Goal: Task Accomplishment & Management: Manage account settings

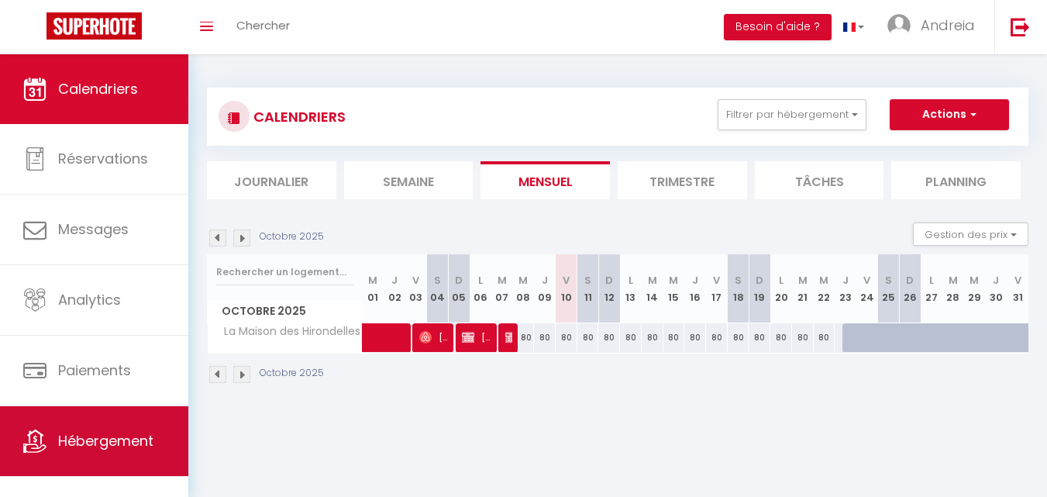
click at [118, 454] on link "Hébergement" at bounding box center [94, 441] width 188 height 70
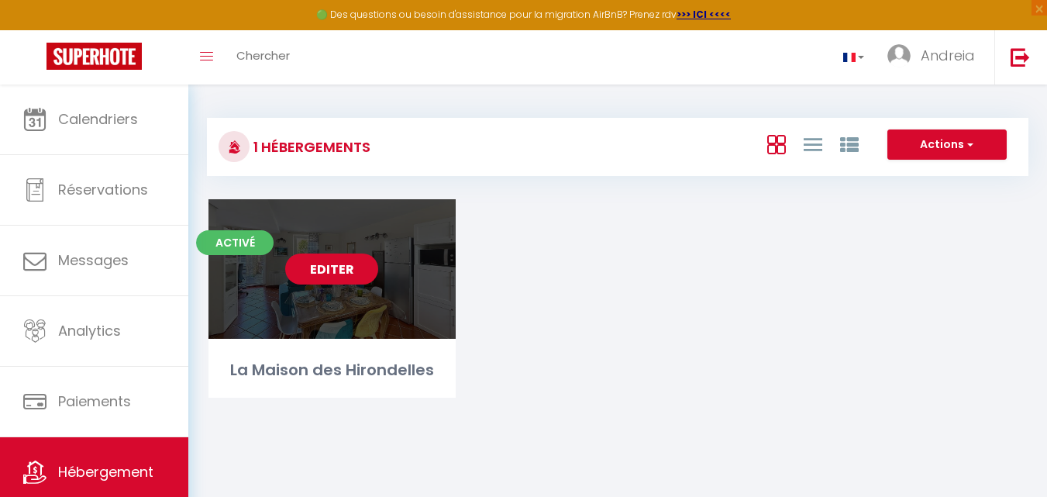
click at [316, 264] on link "Editer" at bounding box center [331, 269] width 93 height 31
select select "3"
select select "2"
select select "1"
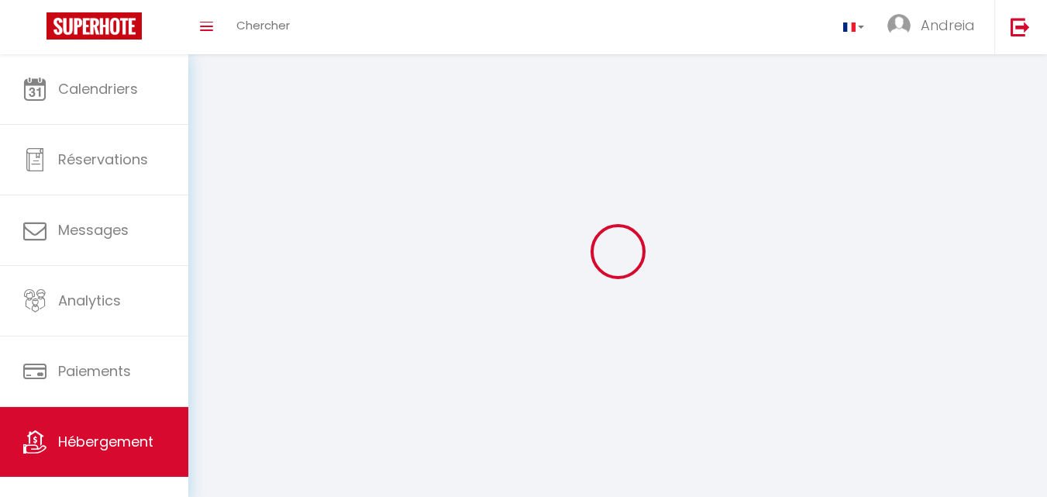
select select
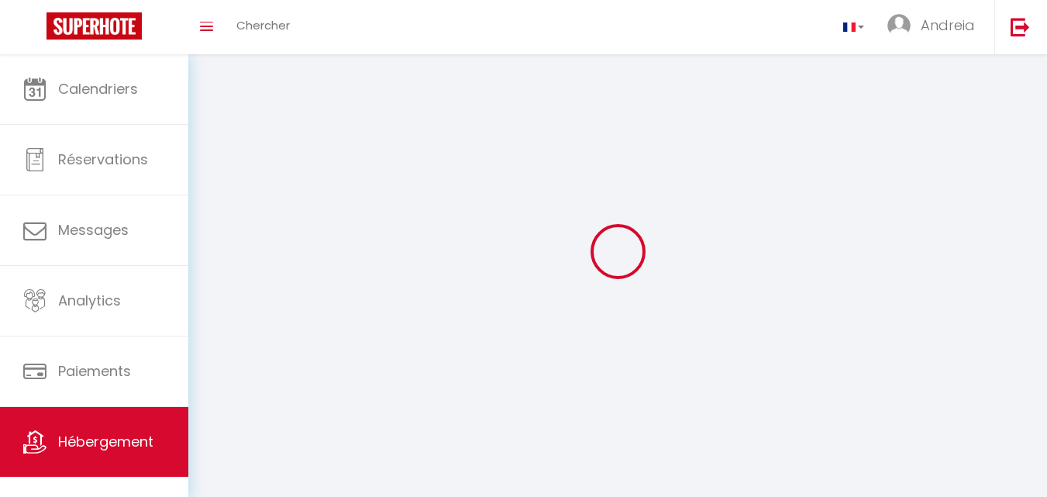
select select
checkbox input "false"
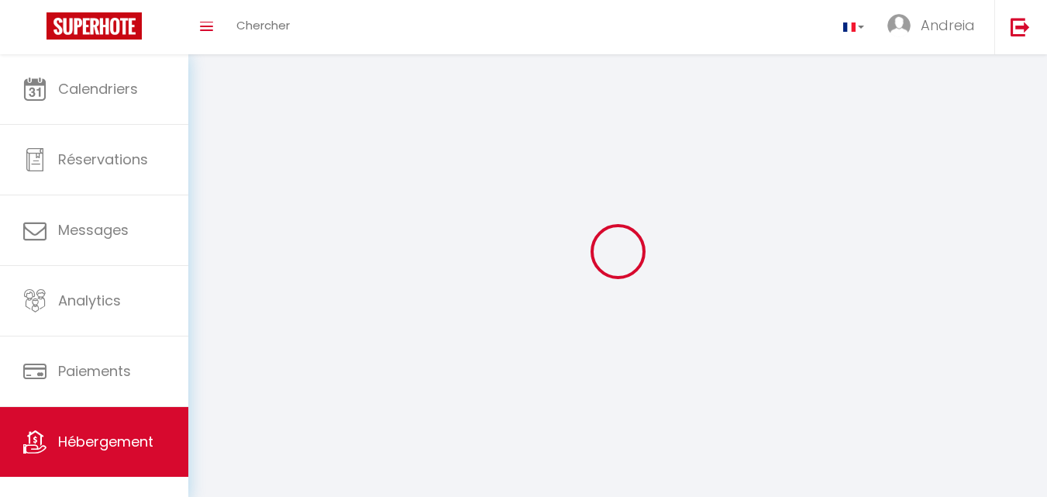
select select
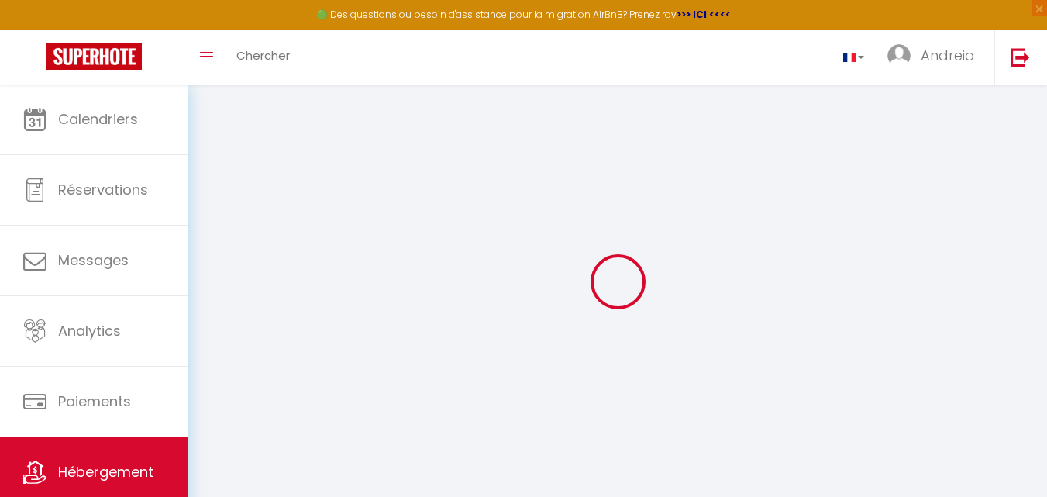
select select "+ 14 %"
select select "+ 9 %"
select select
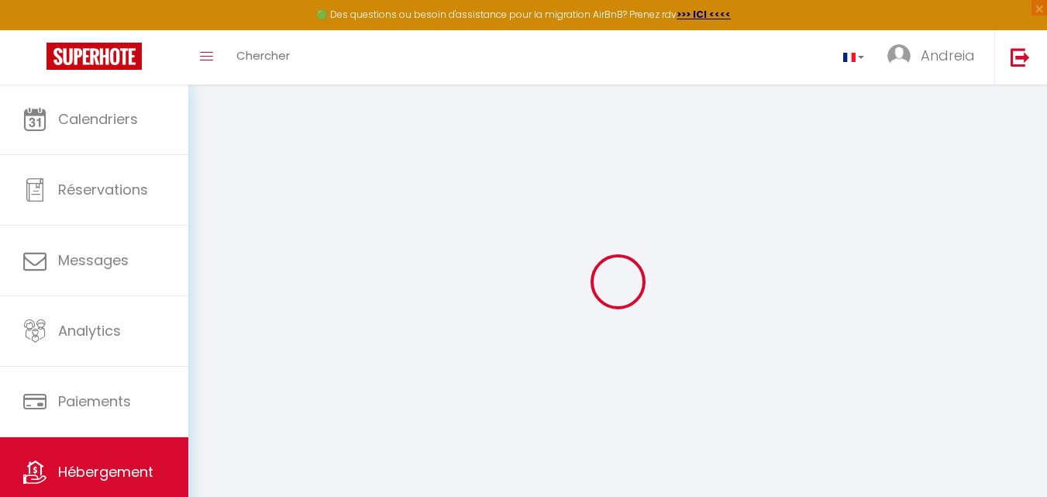
checkbox input "false"
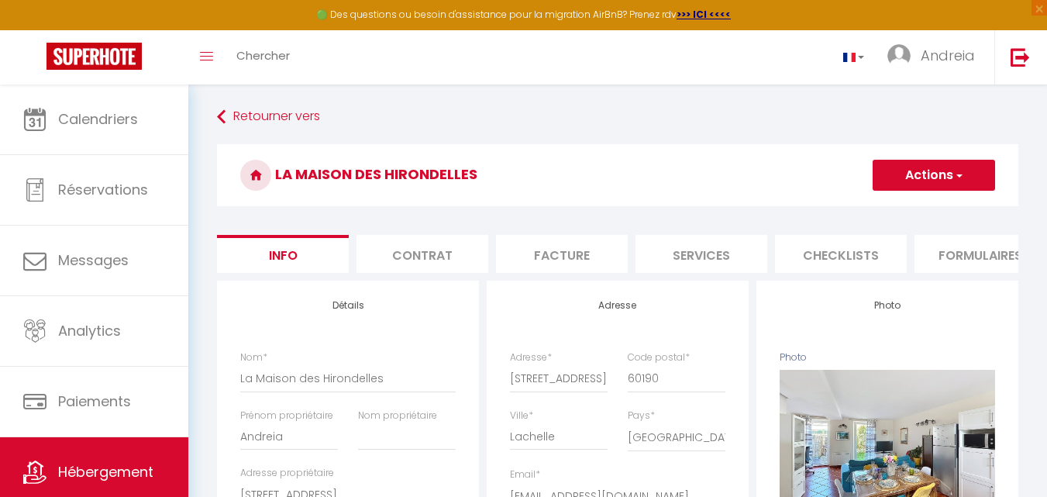
select select
checkbox input "false"
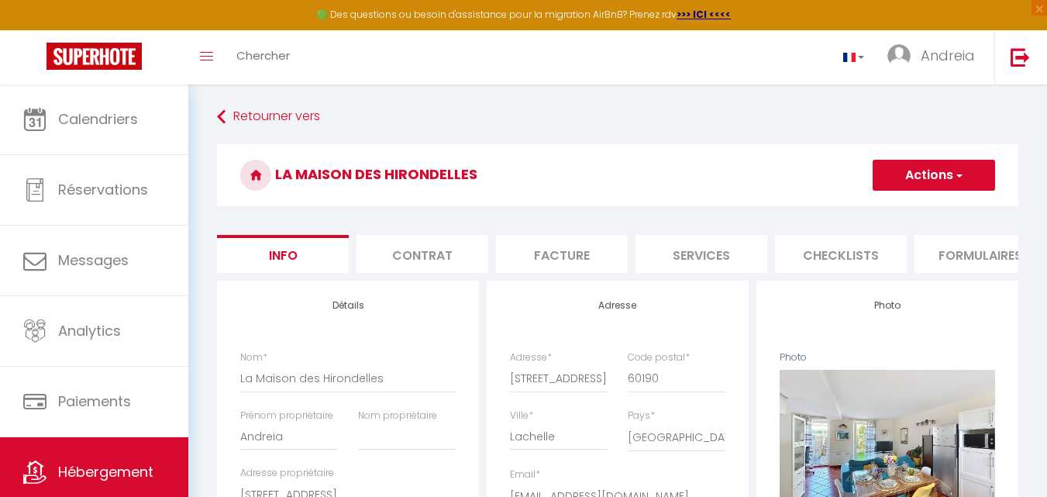
checkbox input "false"
select select "11419-1100616555494022059"
click at [840, 255] on li "Plateformes" at bounding box center [841, 254] width 132 height 38
select select
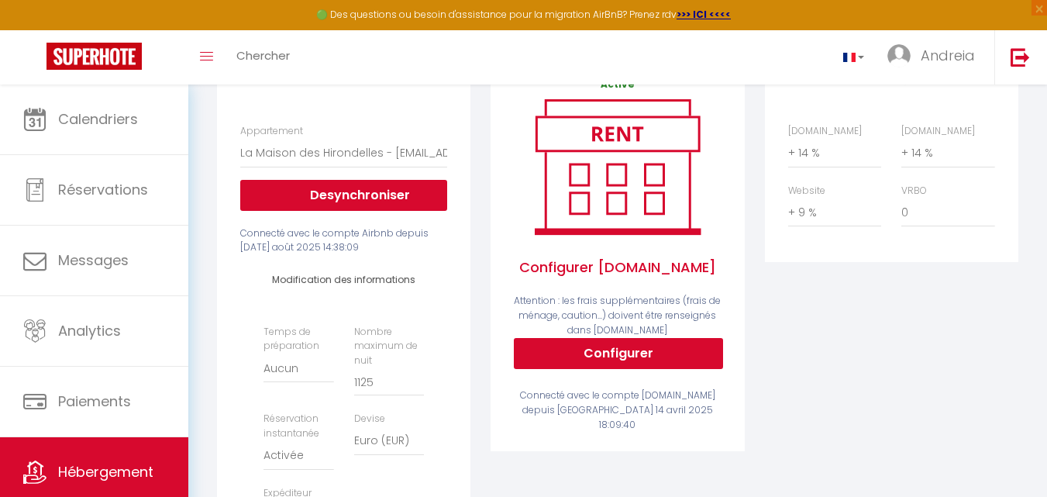
scroll to position [233, 0]
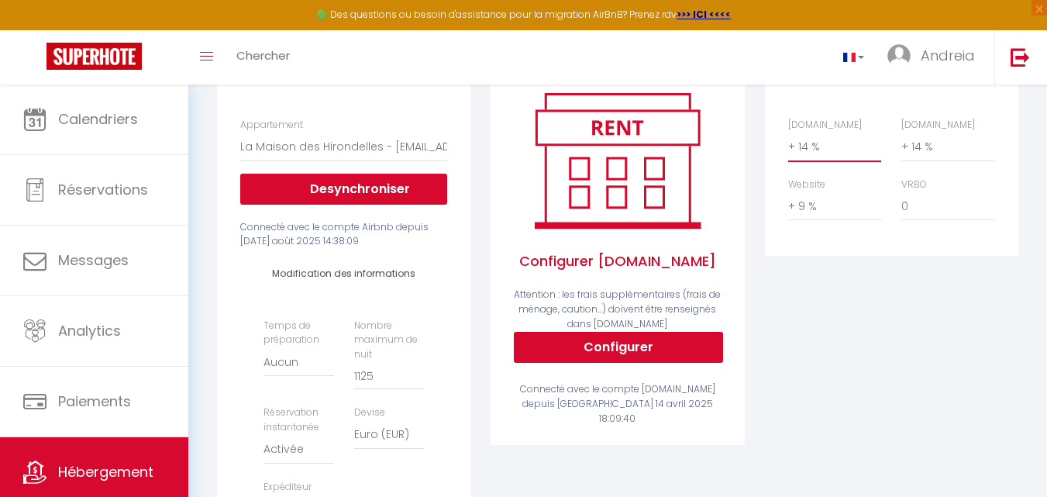
click at [809, 155] on select "0 + 1 % + 2 % + 3 % + 4 % + 5 % + 6 % + 7 % + 8 % + 9 %" at bounding box center [835, 146] width 93 height 29
select select "+ 12 %"
click at [789, 143] on select "0 + 1 % + 2 % + 3 % + 4 % + 5 % + 6 % + 7 % + 8 % + 9 %" at bounding box center [835, 146] width 93 height 29
select select
click at [929, 150] on select "0 + 1 % + 2 % + 3 % + 4 % + 5 % + 6 % + 7 % + 8 % + 9 %" at bounding box center [948, 146] width 93 height 29
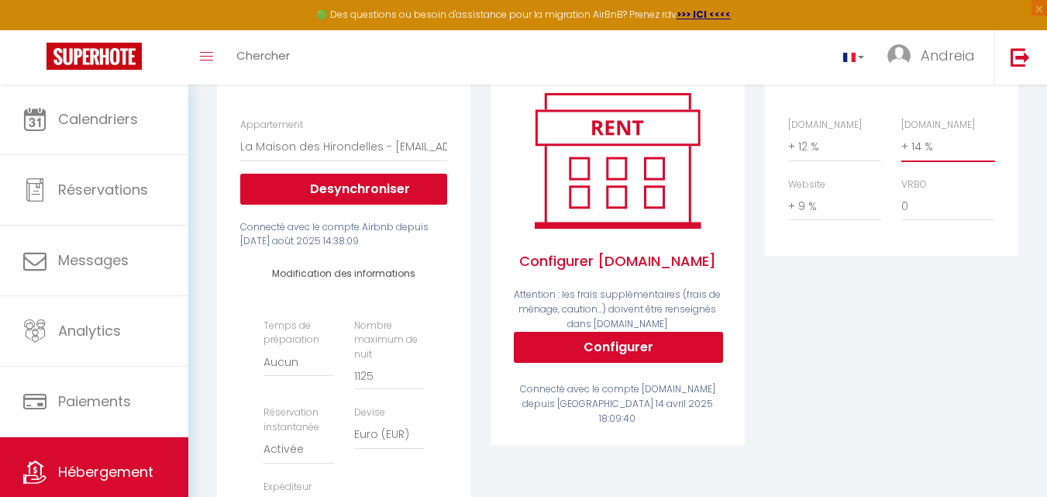
select select "+ 12 %"
click at [902, 143] on select "0 + 1 % + 2 % + 3 % + 4 % + 5 % + 6 % + 7 % + 8 % + 9 %" at bounding box center [948, 146] width 93 height 29
select select
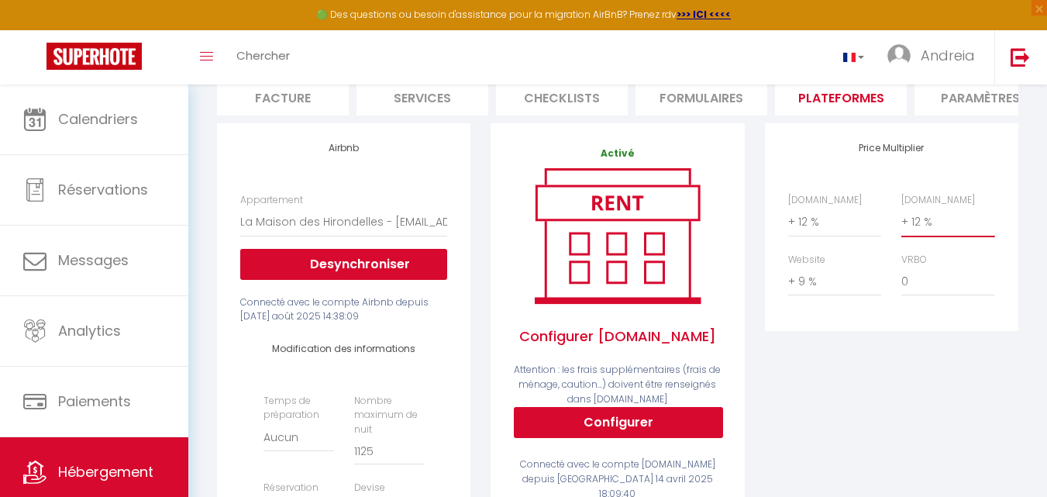
scroll to position [78, 0]
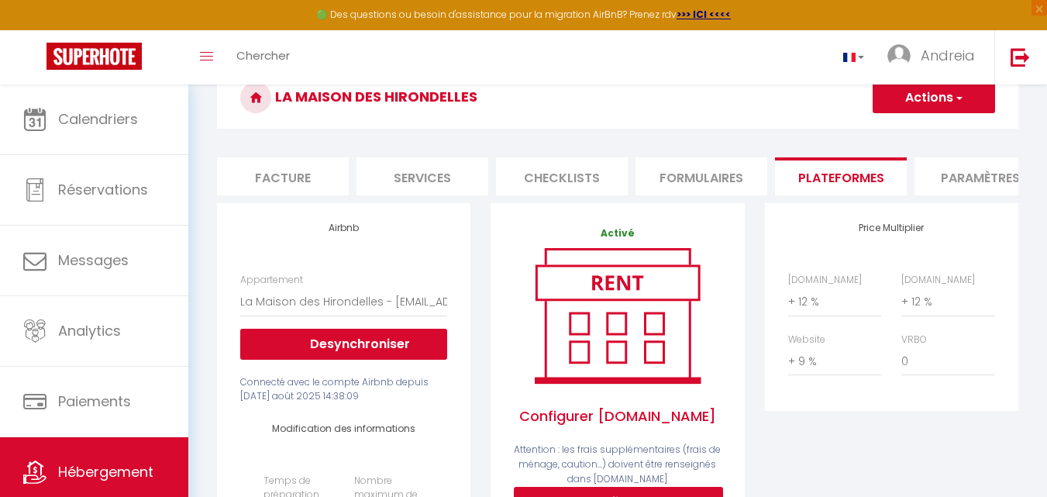
click at [940, 98] on button "Actions" at bounding box center [934, 97] width 123 height 31
click at [920, 132] on link "Enregistrer" at bounding box center [933, 132] width 123 height 20
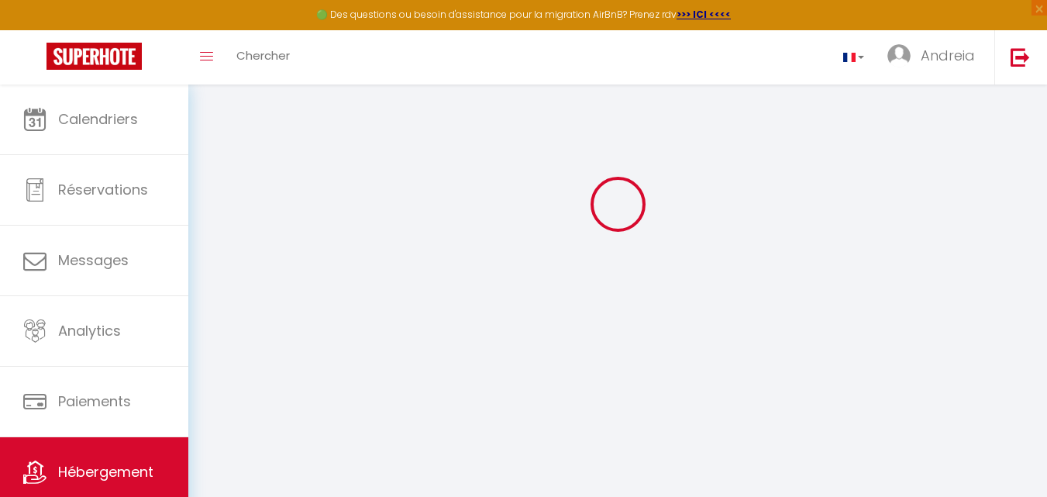
select select "EUR"
select select
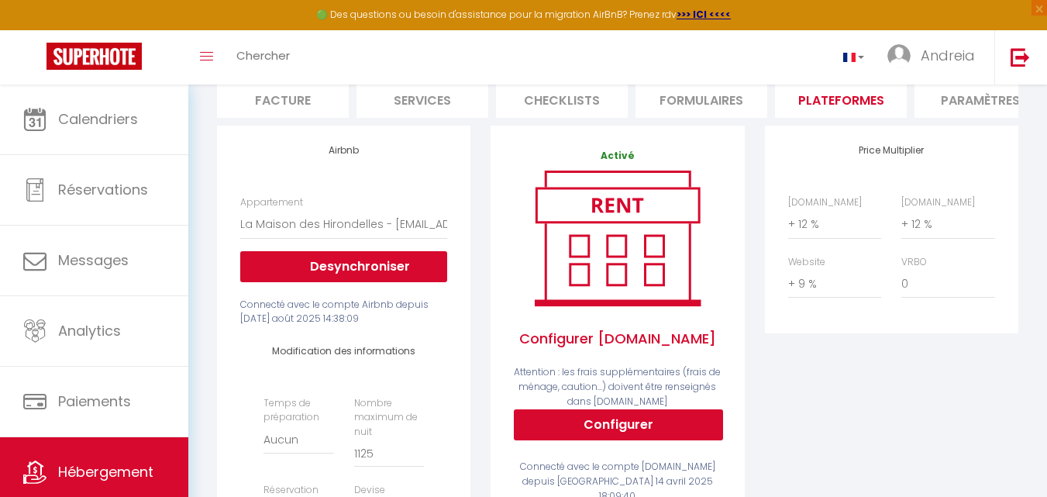
scroll to position [0, 0]
